Goal: Information Seeking & Learning: Find specific page/section

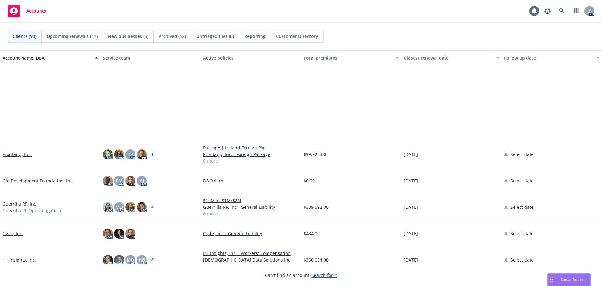
scroll to position [878, 0]
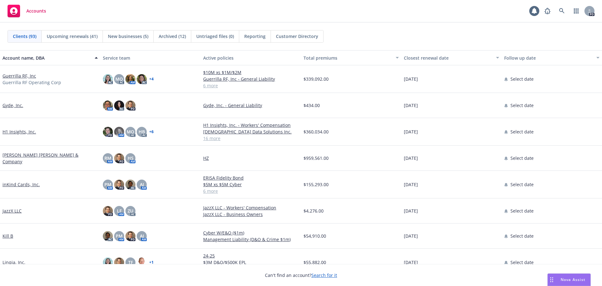
click at [24, 76] on link "Guerrilla RF, Inc" at bounding box center [20, 75] width 34 height 7
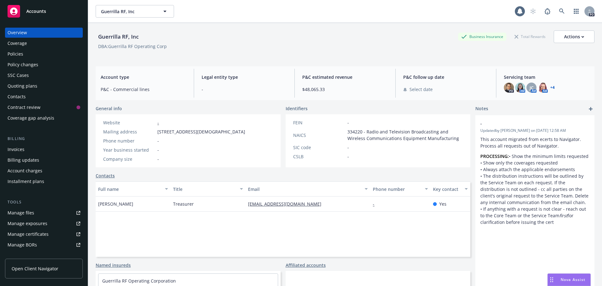
click at [18, 53] on div "Policies" at bounding box center [16, 54] width 16 height 10
